Goal: Check status: Check status

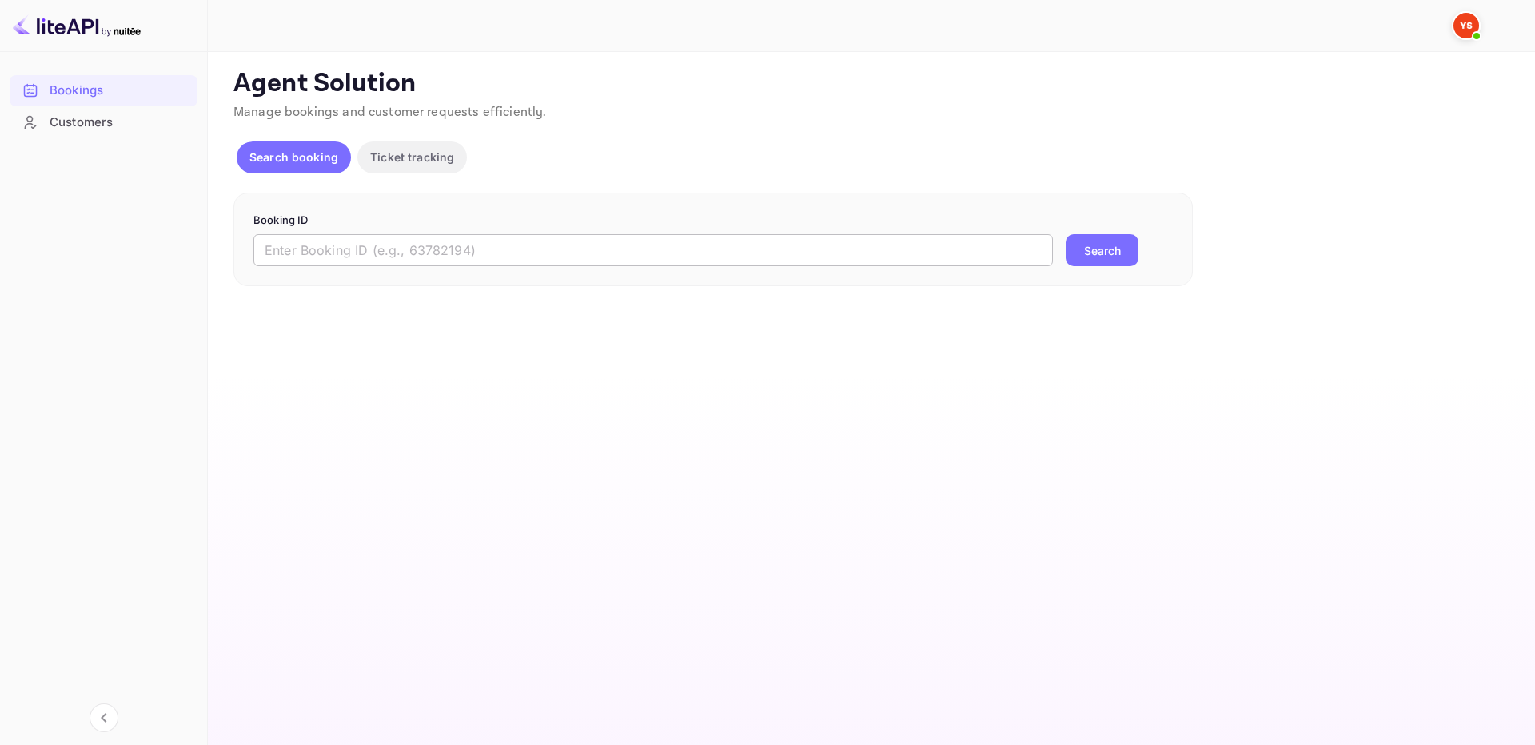
click at [930, 239] on input "text" at bounding box center [653, 250] width 800 height 32
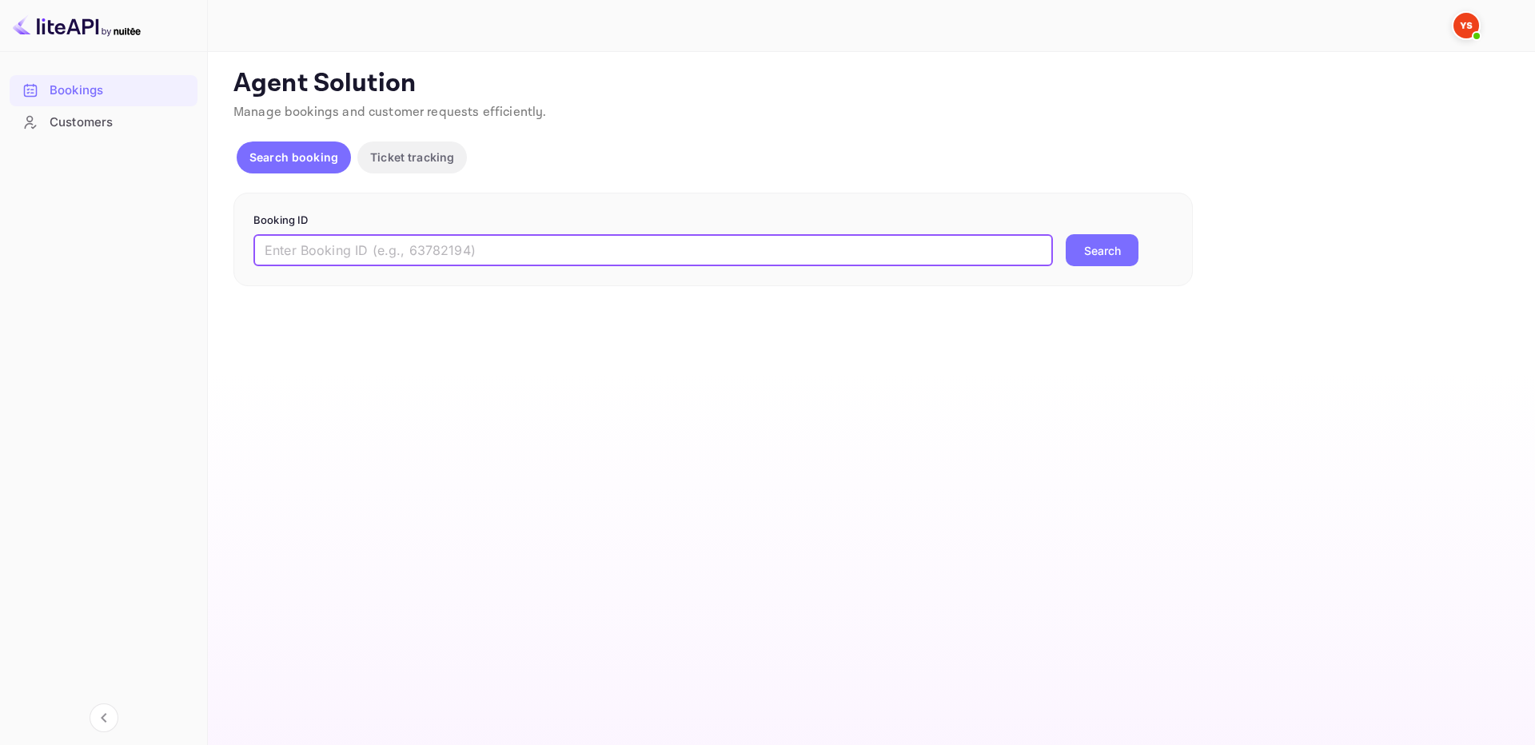
paste input "9929309"
type input "9929309"
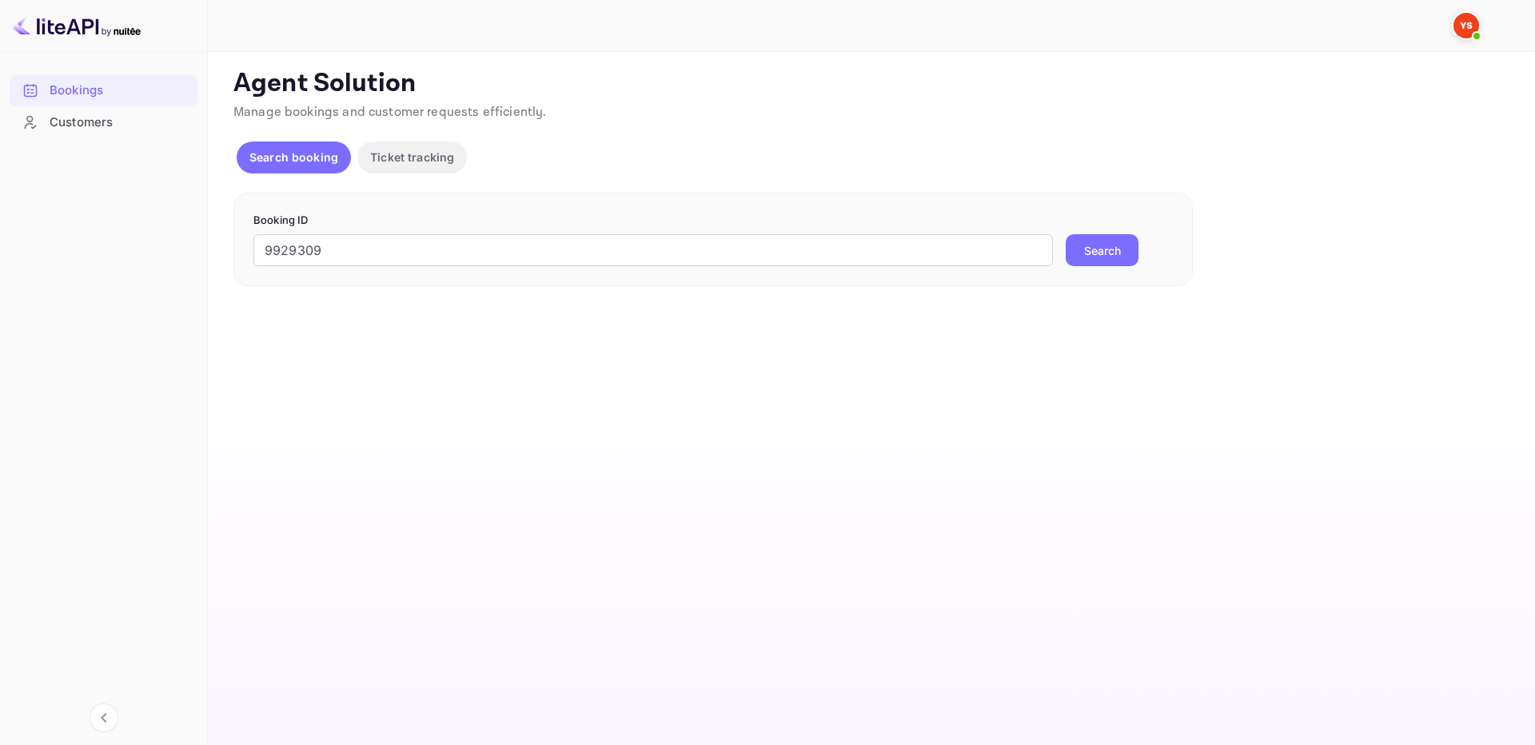
click at [1117, 238] on button "Search" at bounding box center [1102, 250] width 73 height 32
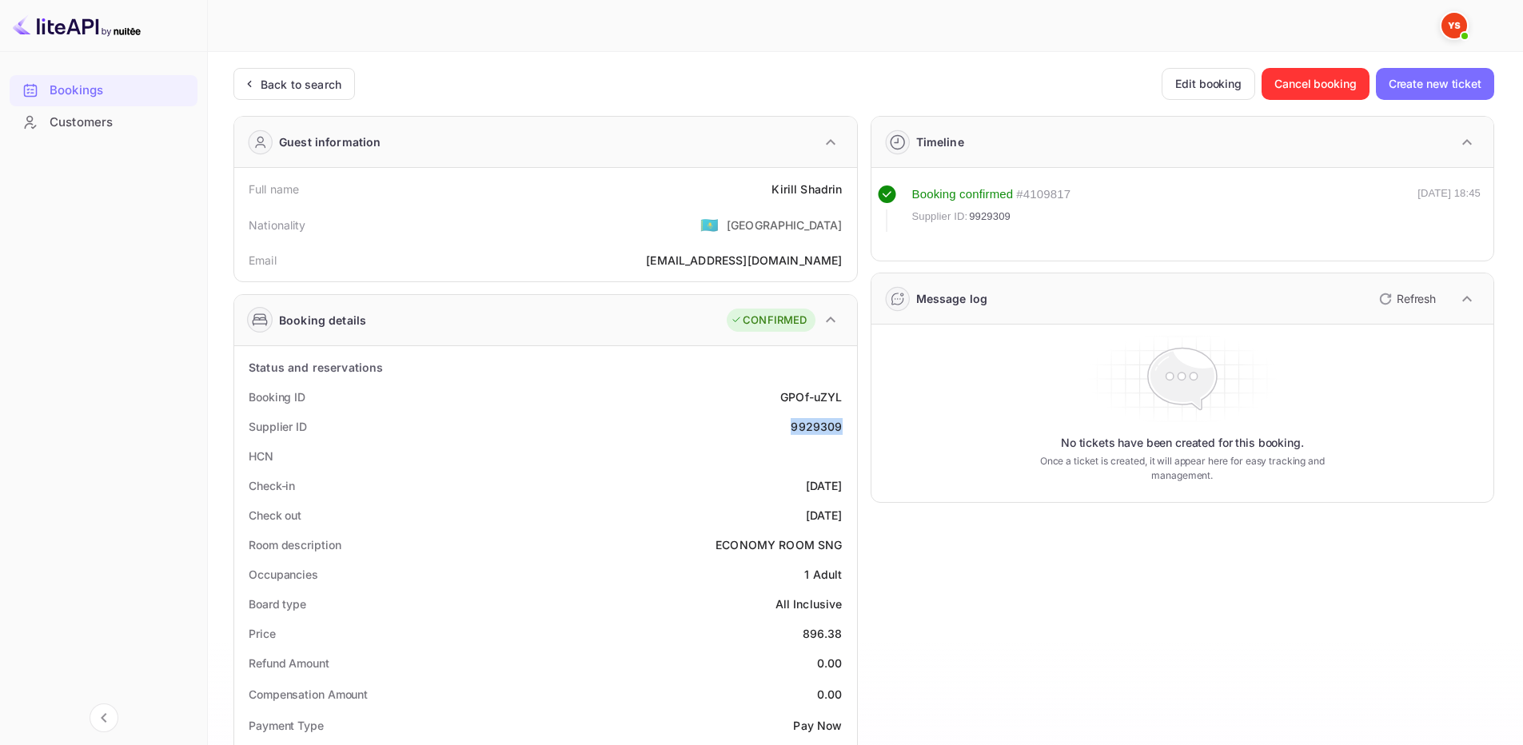
drag, startPoint x: 788, startPoint y: 425, endPoint x: 849, endPoint y: 436, distance: 61.6
click at [849, 436] on div "Supplier ID 9929309" at bounding box center [546, 427] width 610 height 30
copy div "9929309"
drag, startPoint x: 759, startPoint y: 185, endPoint x: 845, endPoint y: 193, distance: 86.7
click at [845, 193] on div "Full name [PERSON_NAME]" at bounding box center [546, 189] width 610 height 30
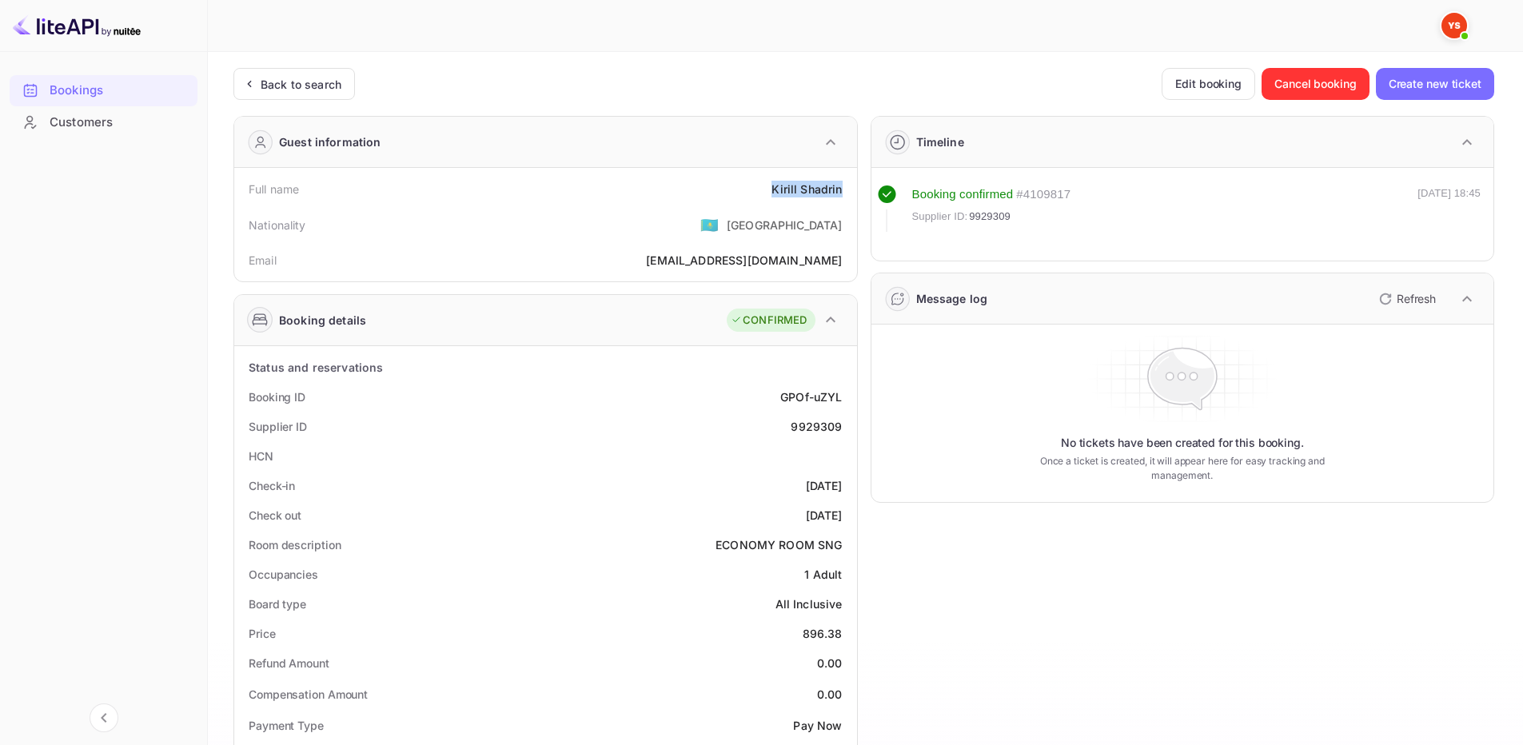
copy div "[PERSON_NAME]"
drag, startPoint x: 789, startPoint y: 628, endPoint x: 842, endPoint y: 627, distance: 52.8
click at [842, 628] on div "Price 896.38" at bounding box center [546, 634] width 610 height 30
copy div "896.38"
